Goal: Task Accomplishment & Management: Use online tool/utility

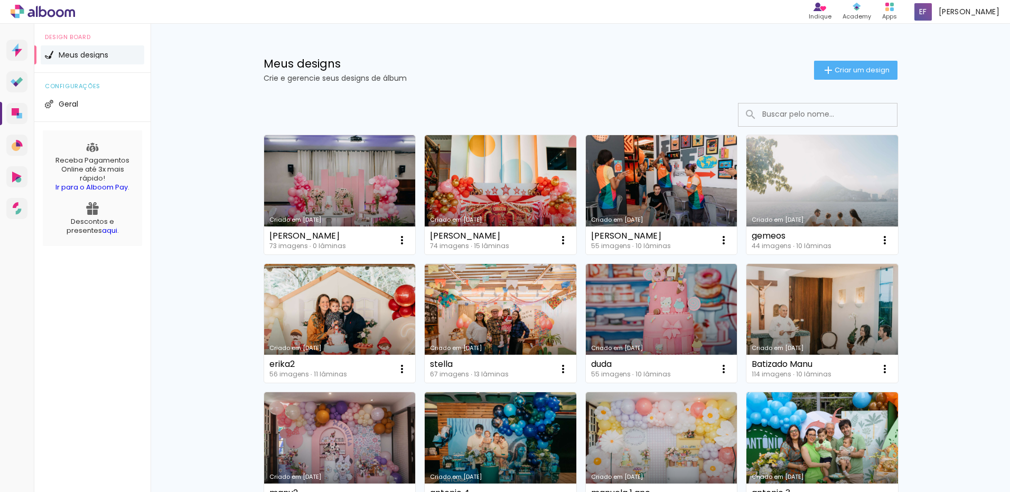
drag, startPoint x: 909, startPoint y: 17, endPoint x: 909, endPoint y: 10, distance: 7.9
click at [923, 119] on div "Meus designs Crie e gerencie seus designs de álbum Criar um design Criado em [D…" at bounding box center [579, 381] width 859 height 715
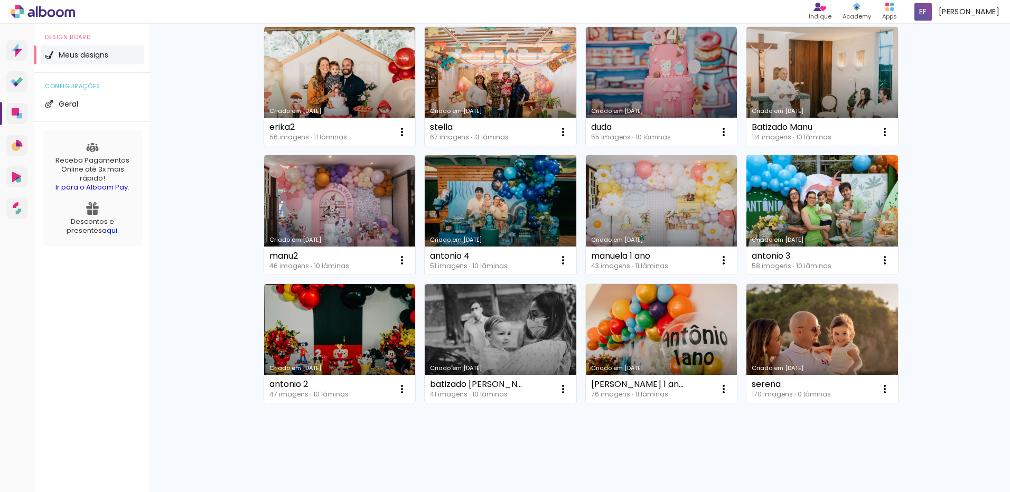
scroll to position [247, 0]
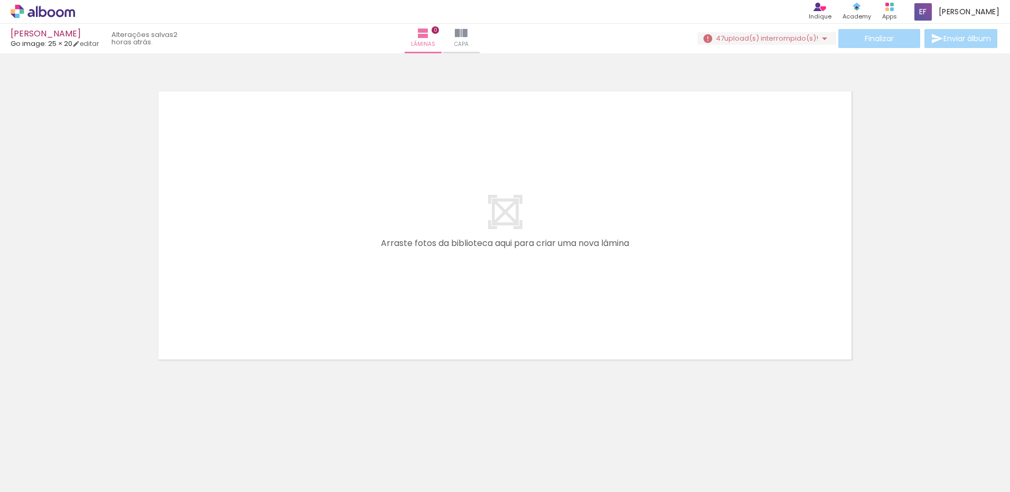
click at [743, 39] on span "upload(s) interrompido(s)!" at bounding box center [771, 38] width 94 height 10
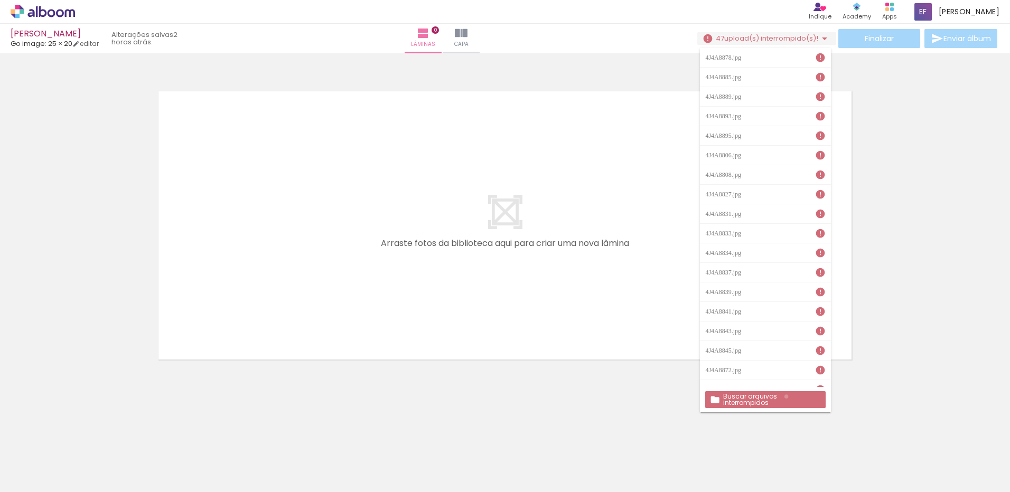
click at [0, 0] on slot "Buscar arquivos interrompidos" at bounding box center [0, 0] width 0 height 0
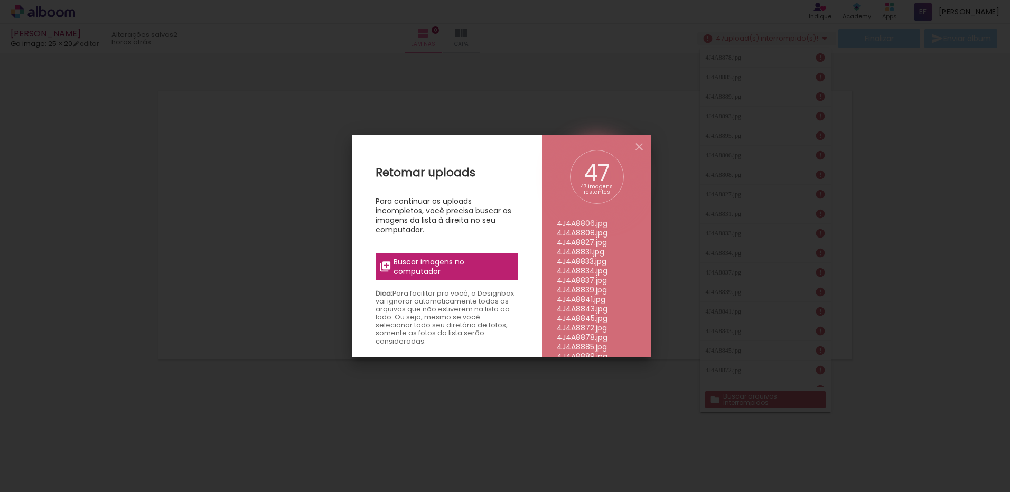
click at [425, 270] on span "Buscar imagens no computador" at bounding box center [452, 266] width 118 height 19
click at [0, 0] on input "file" at bounding box center [0, 0] width 0 height 0
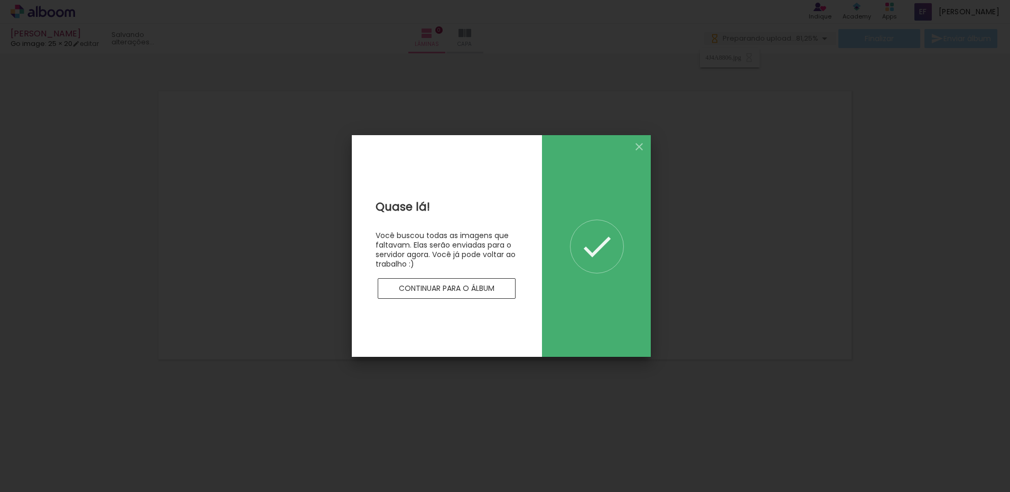
click at [0, 0] on slot "Continuar para o álbum" at bounding box center [0, 0] width 0 height 0
